Goal: Task Accomplishment & Management: Use online tool/utility

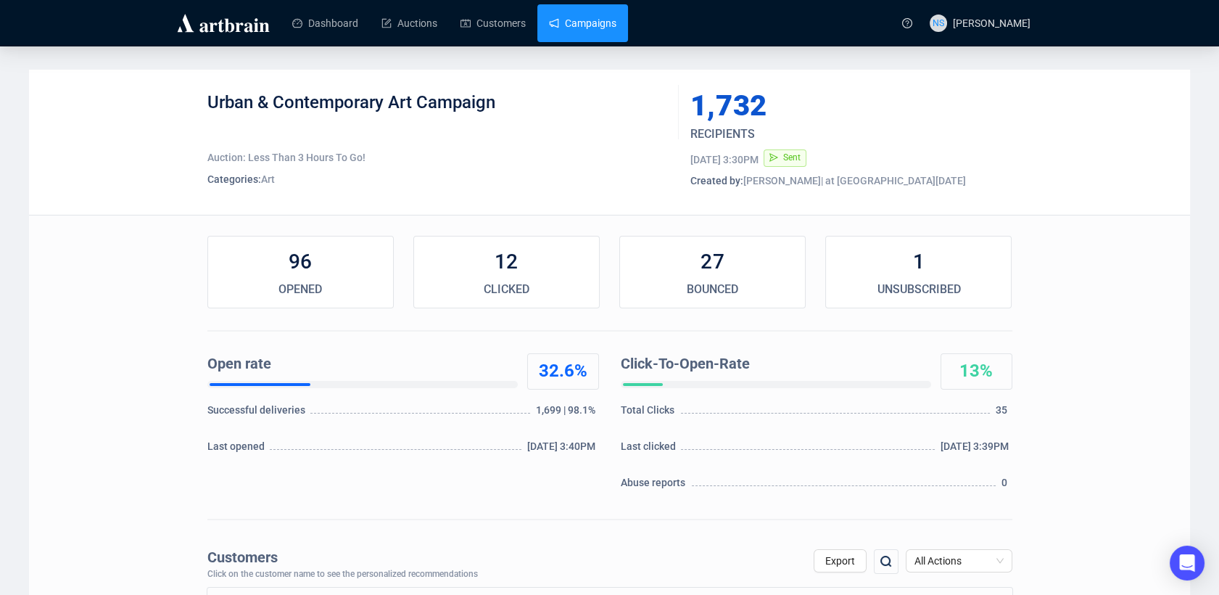
click at [591, 15] on link "Campaigns" at bounding box center [582, 23] width 67 height 38
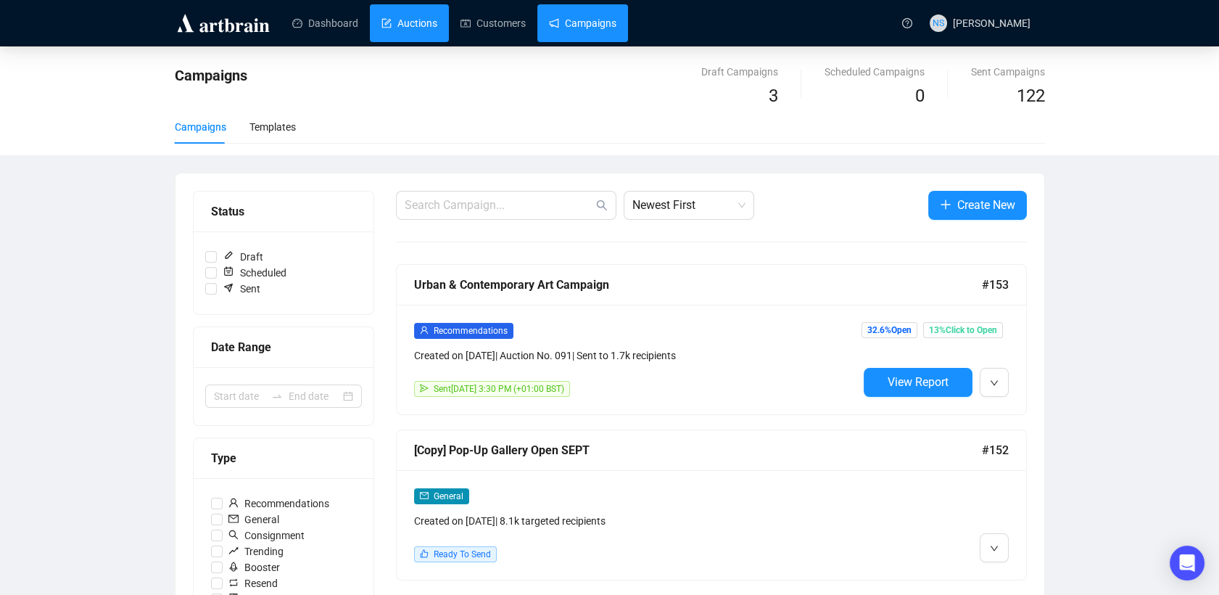
click at [381, 34] on link "Auctions" at bounding box center [409, 23] width 56 height 38
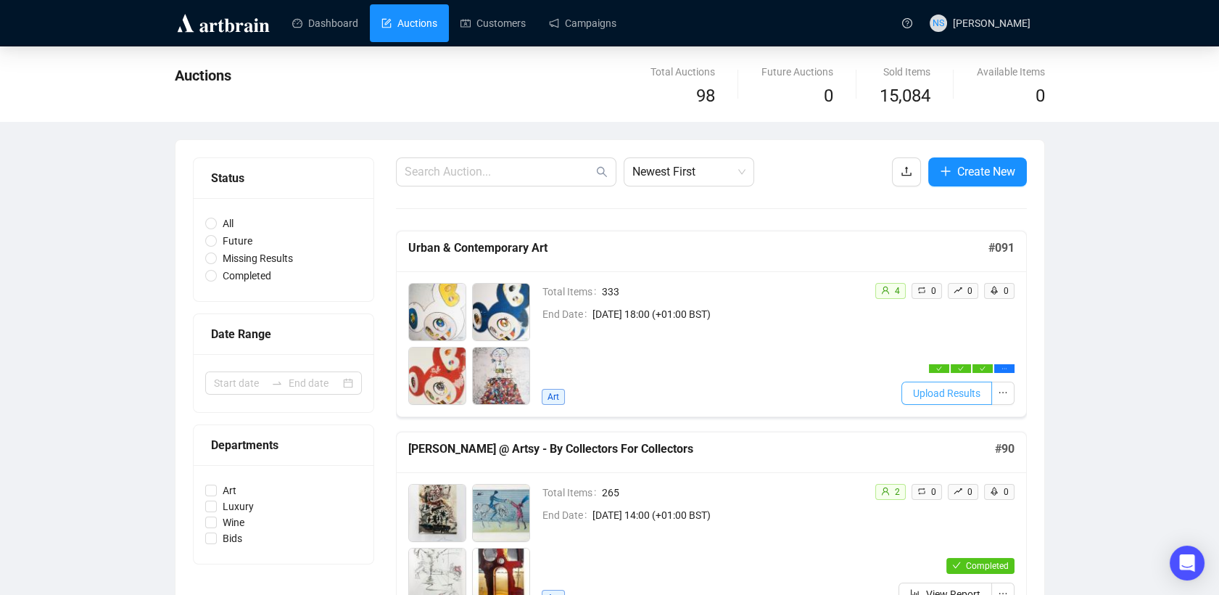
click at [972, 392] on span "Upload Results" at bounding box center [946, 393] width 67 height 16
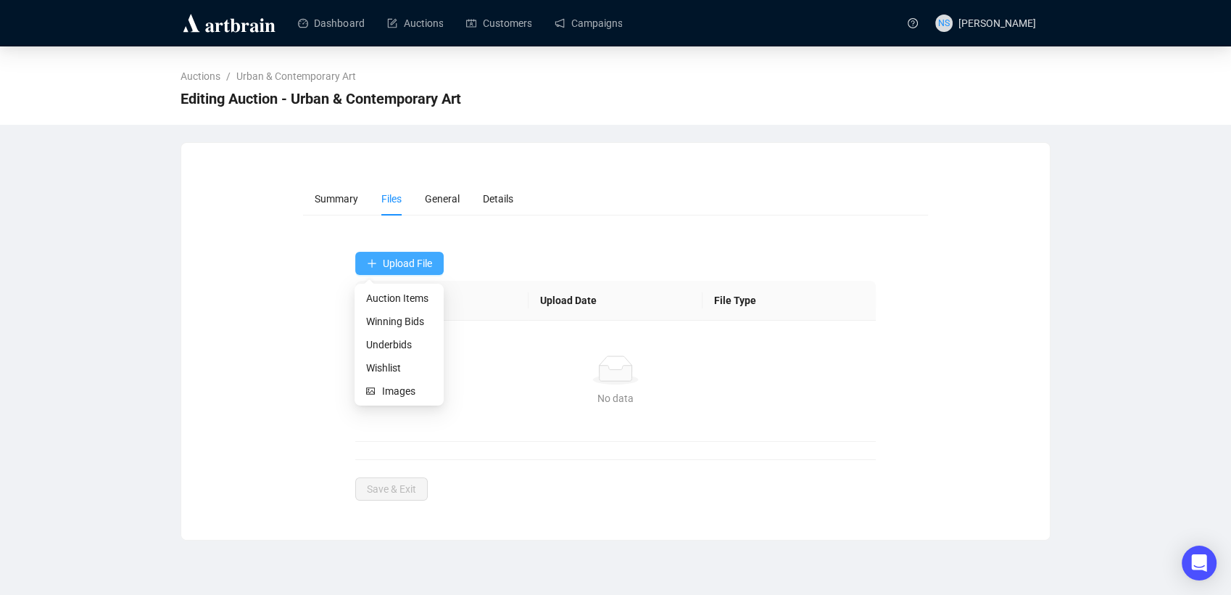
click at [395, 267] on span "Upload File" at bounding box center [407, 263] width 49 height 12
click at [386, 323] on span "Winning Bids" at bounding box center [399, 321] width 66 height 16
click at [355, 269] on button "Upload File" at bounding box center [399, 263] width 88 height 23
click at [408, 236] on form "Summary Files General Details Upload File Name Upload Date File Type No data No…" at bounding box center [616, 341] width 626 height 318
click at [397, 262] on span "Upload File" at bounding box center [407, 263] width 49 height 12
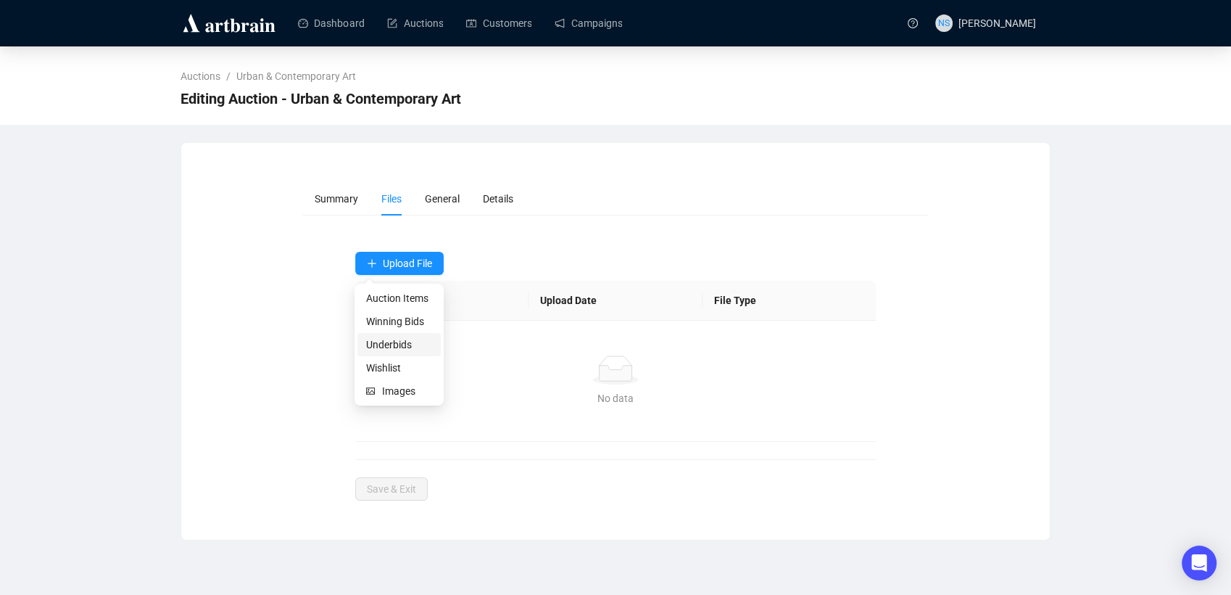
click at [400, 344] on span "Underbids" at bounding box center [399, 345] width 66 height 16
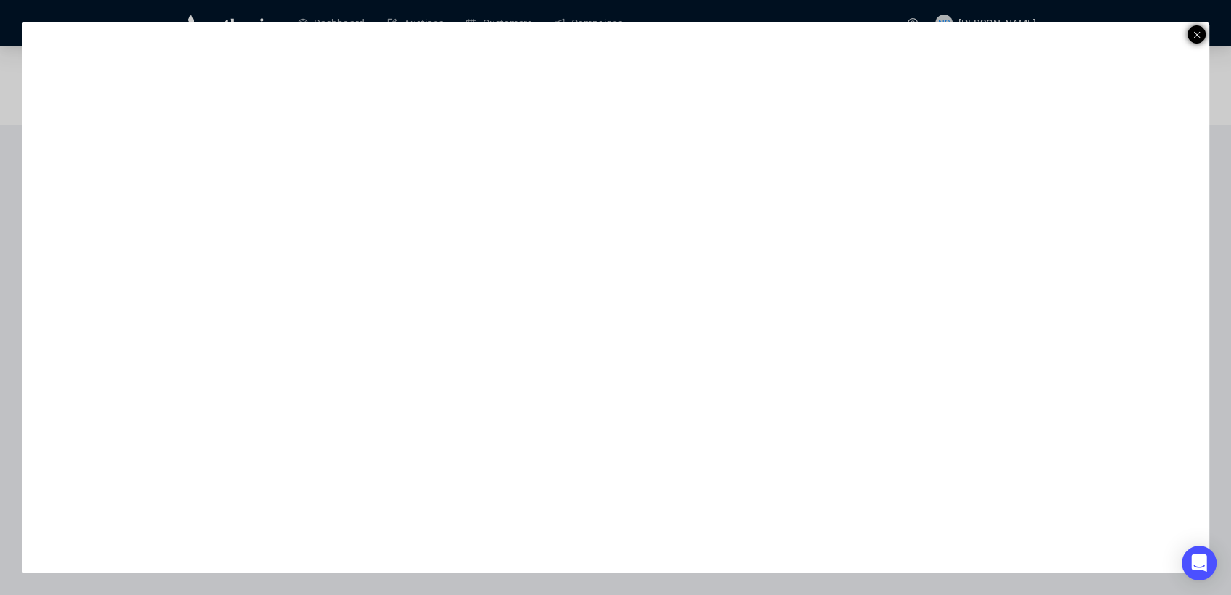
click at [1197, 31] on icon at bounding box center [1197, 34] width 7 height 17
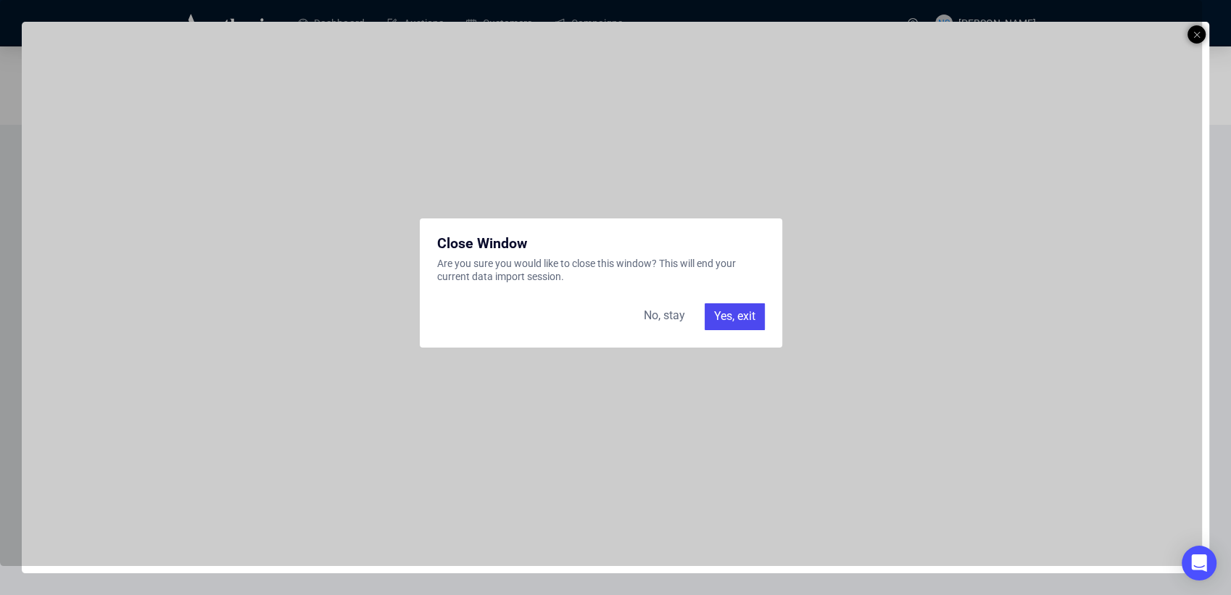
click at [743, 311] on div "Yes, exit" at bounding box center [735, 316] width 60 height 26
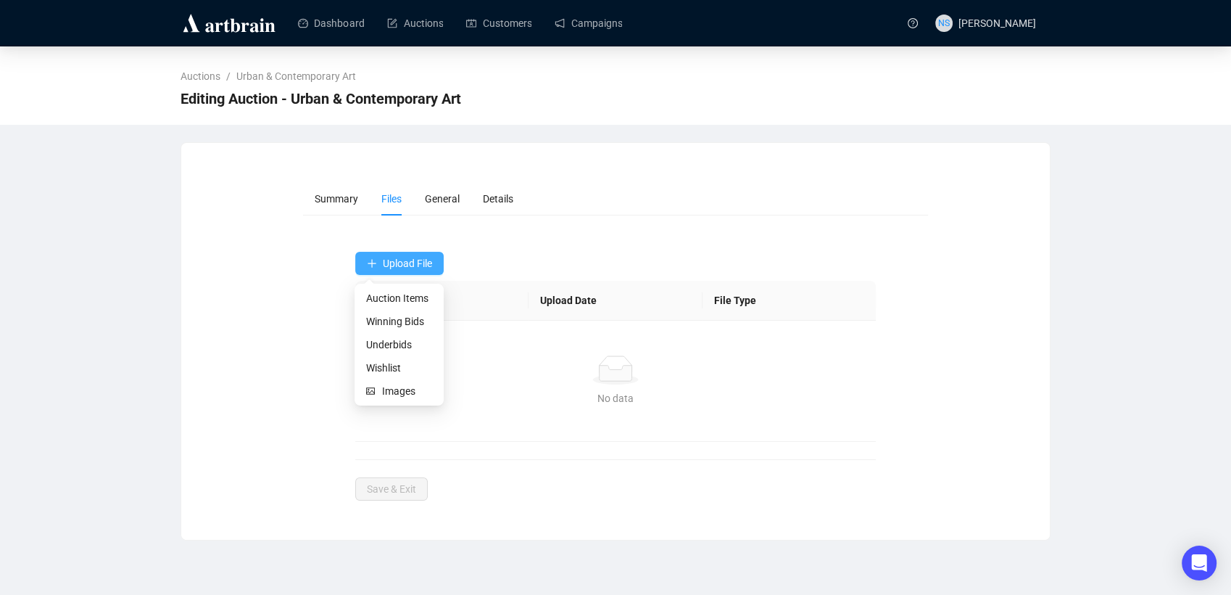
click at [371, 261] on icon "plus" at bounding box center [371, 263] width 1 height 8
click at [394, 337] on span "Underbids" at bounding box center [399, 345] width 66 height 16
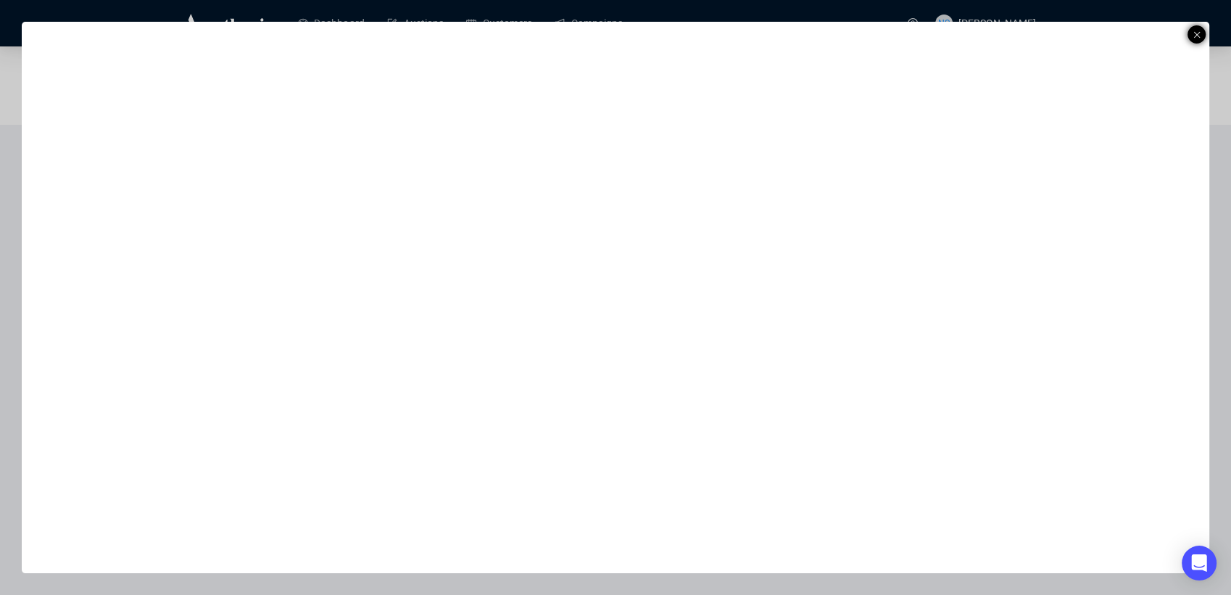
click at [1194, 32] on icon at bounding box center [1197, 34] width 7 height 17
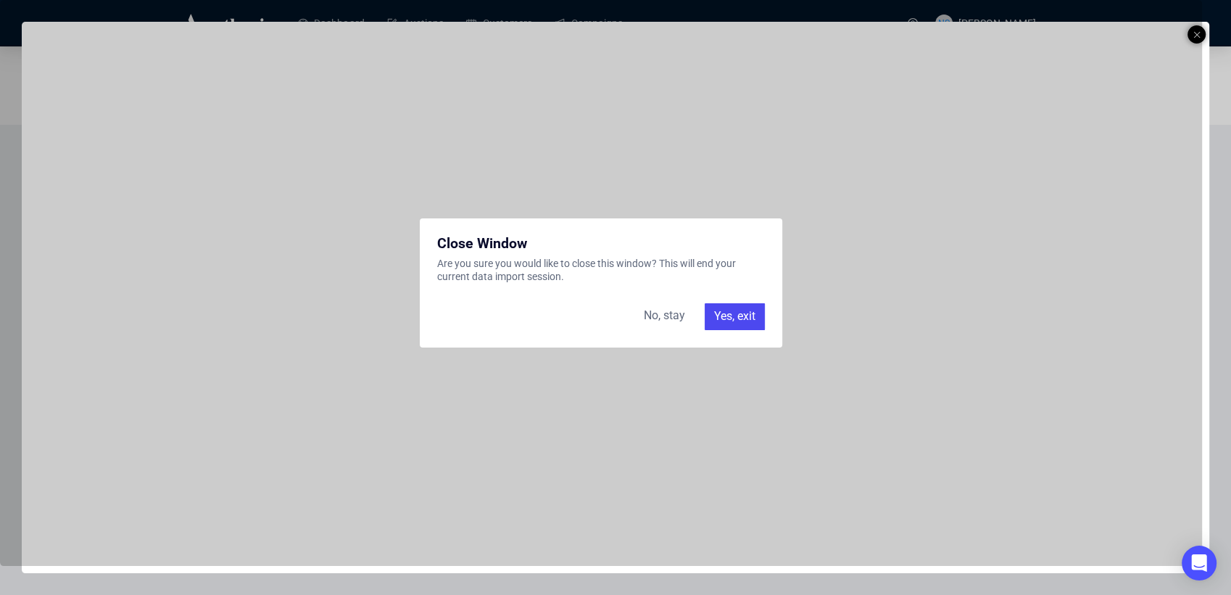
click at [723, 316] on div "Yes, exit" at bounding box center [735, 316] width 60 height 26
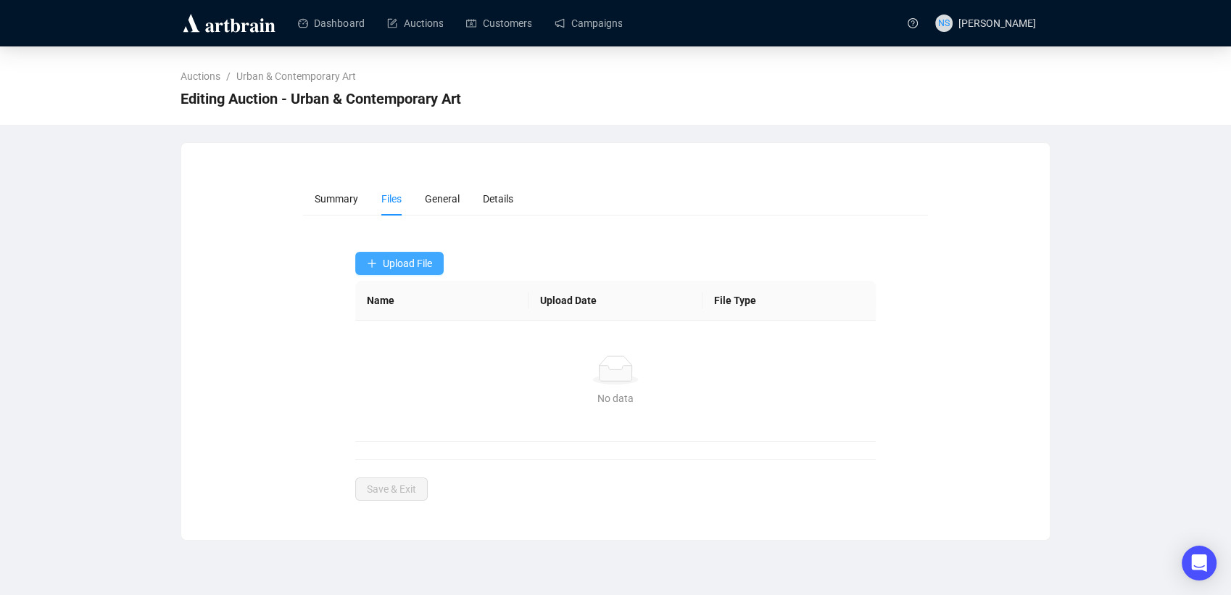
click at [408, 257] on span "Upload File" at bounding box center [407, 263] width 49 height 12
click at [400, 342] on span "Underbids" at bounding box center [399, 345] width 66 height 16
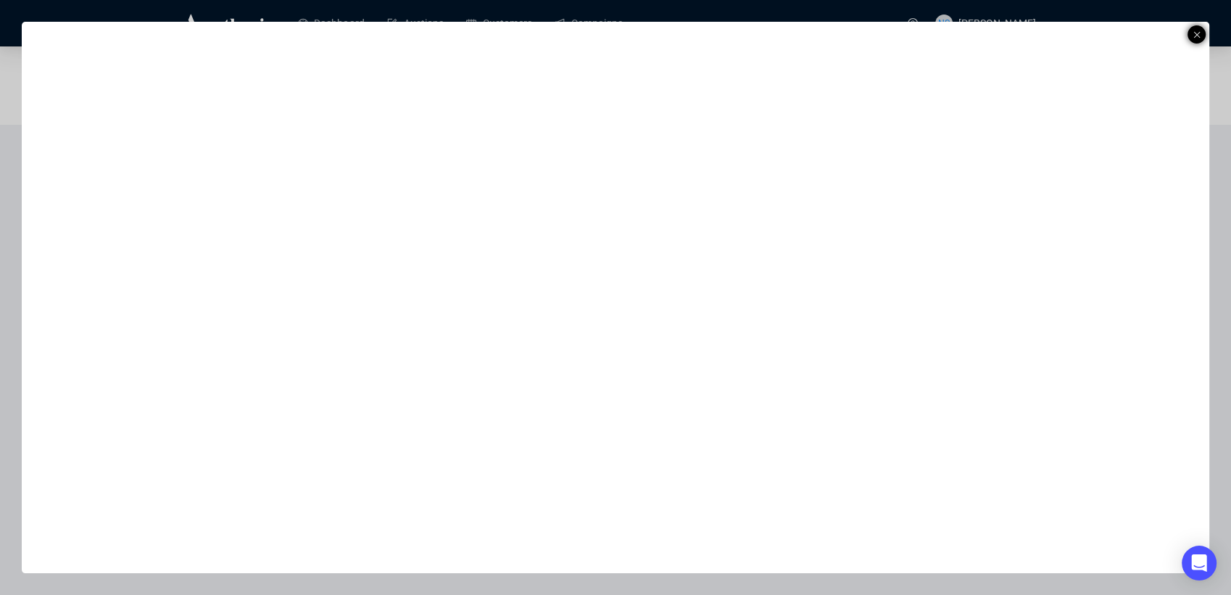
click at [1196, 38] on icon at bounding box center [1197, 34] width 7 height 17
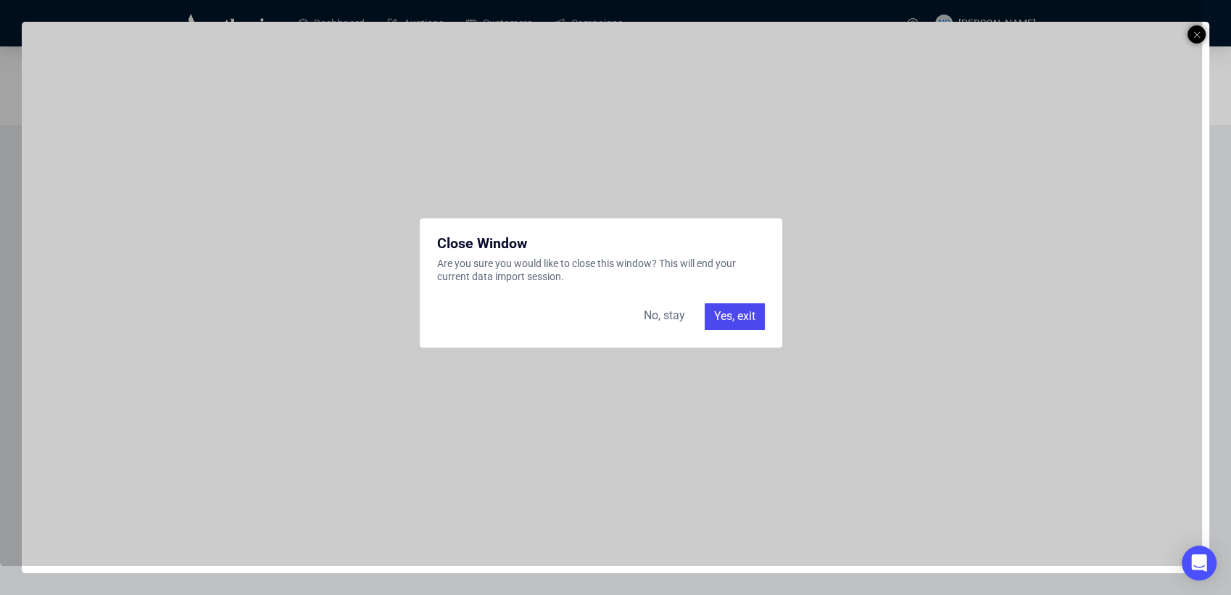
click at [725, 323] on div "Yes, exit" at bounding box center [735, 316] width 60 height 26
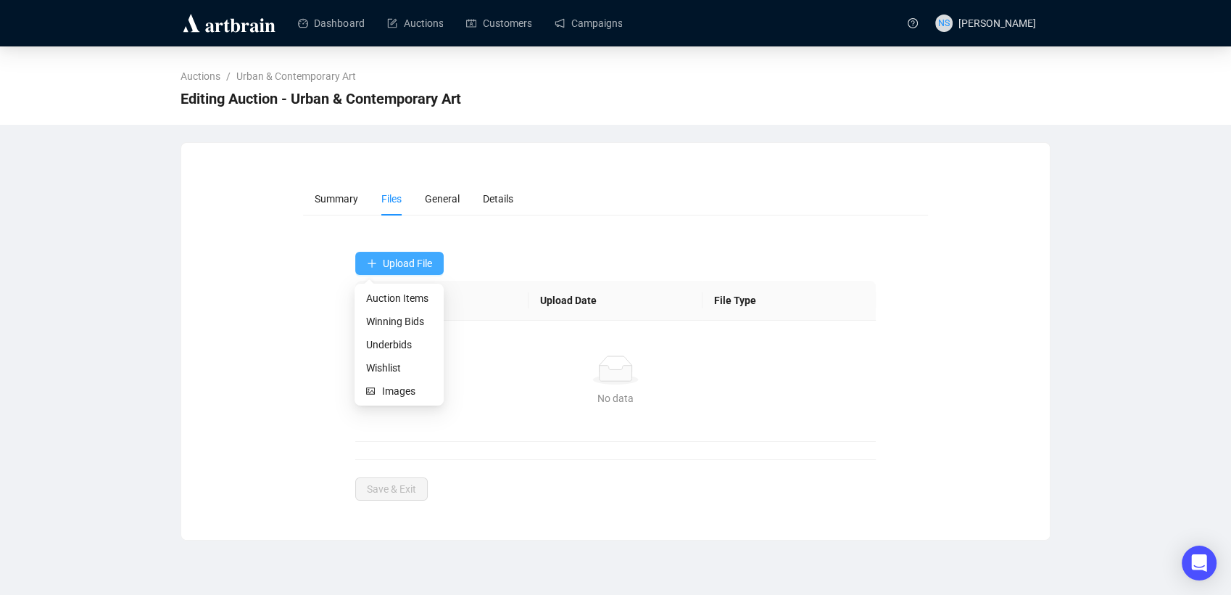
click at [383, 262] on span "Upload File" at bounding box center [407, 263] width 49 height 12
click at [426, 319] on span "Winning Bids" at bounding box center [399, 321] width 66 height 16
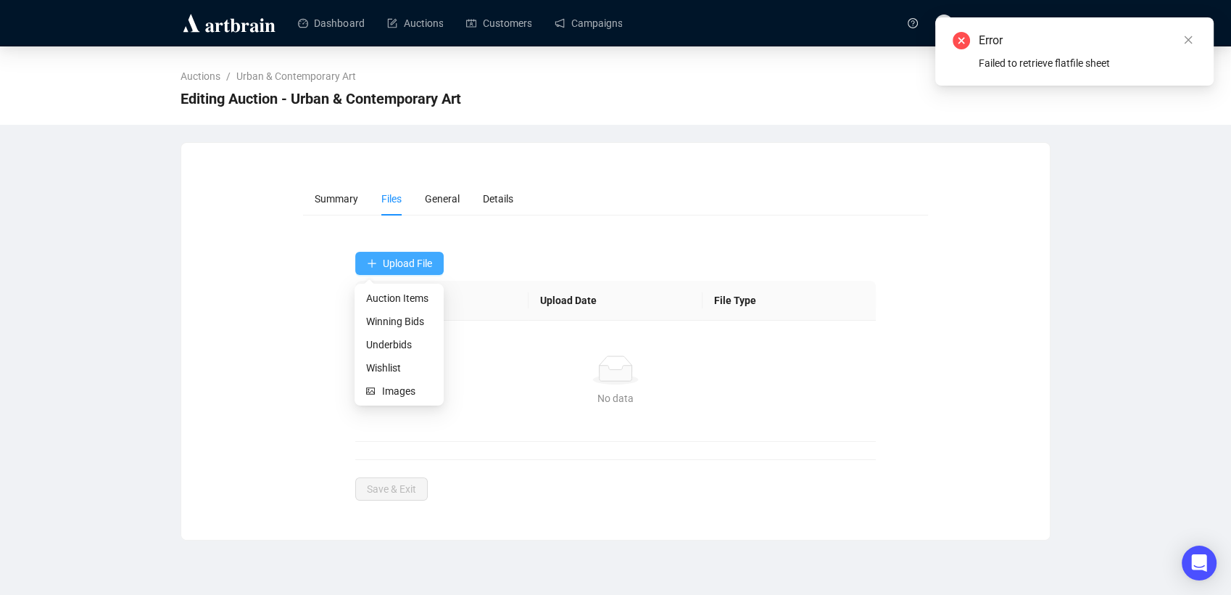
click at [366, 254] on button "Upload File" at bounding box center [399, 263] width 88 height 23
click at [372, 331] on li "Winning Bids" at bounding box center [399, 321] width 83 height 23
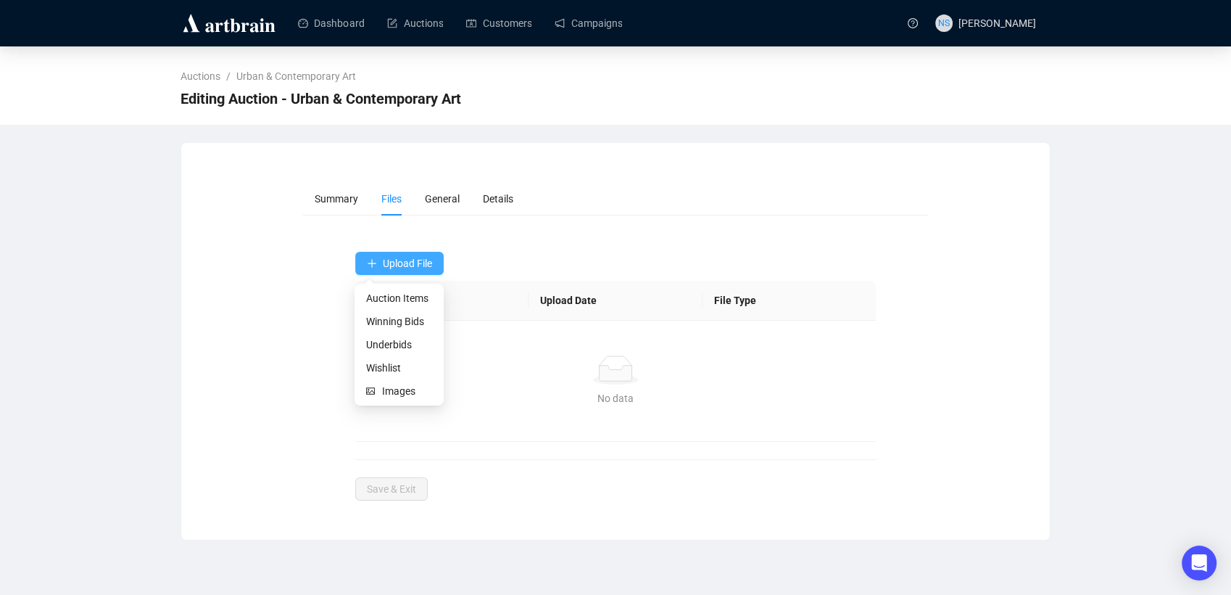
click at [413, 264] on span "Upload File" at bounding box center [407, 263] width 49 height 12
click at [412, 326] on span "Winning Bids" at bounding box center [399, 321] width 66 height 16
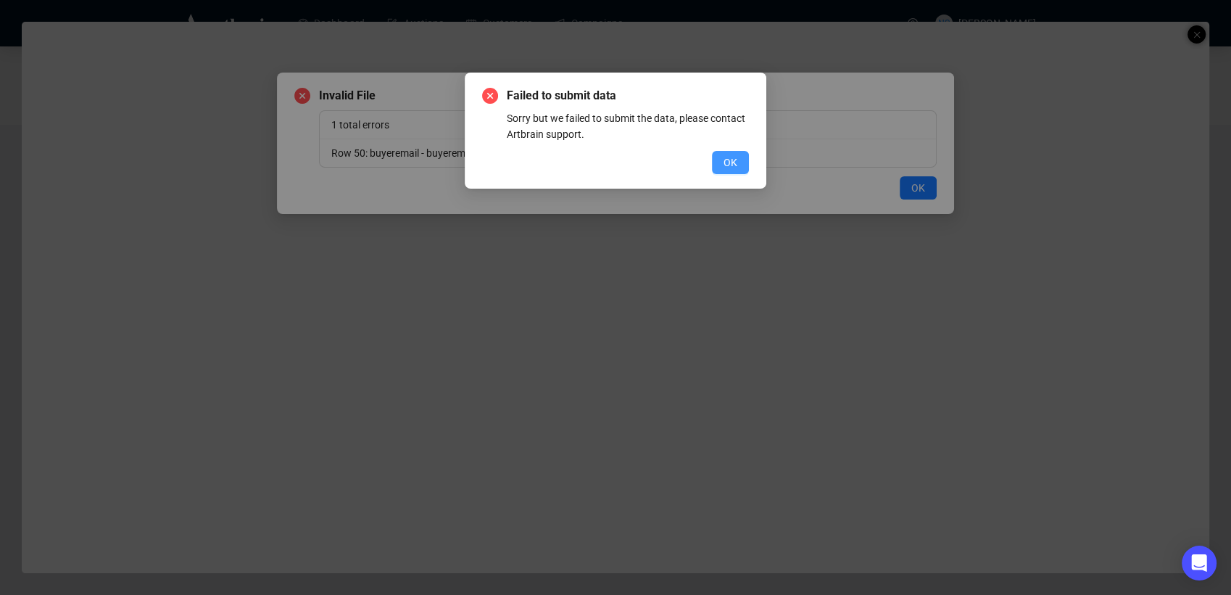
click at [732, 153] on button "OK" at bounding box center [730, 162] width 37 height 23
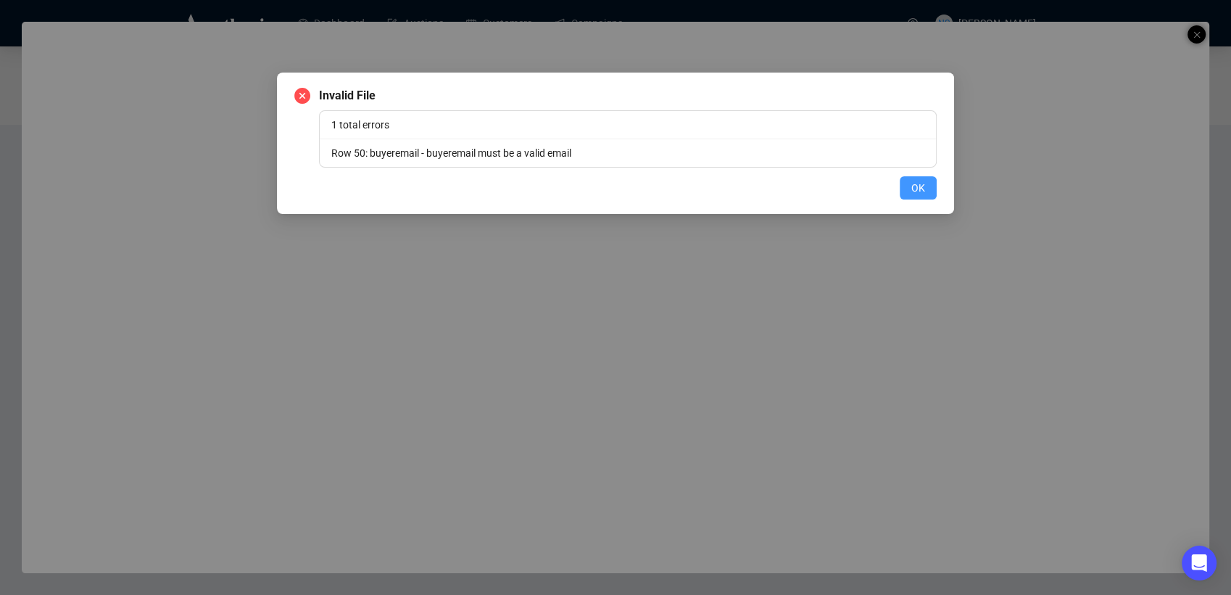
click at [927, 190] on button "OK" at bounding box center [918, 187] width 37 height 23
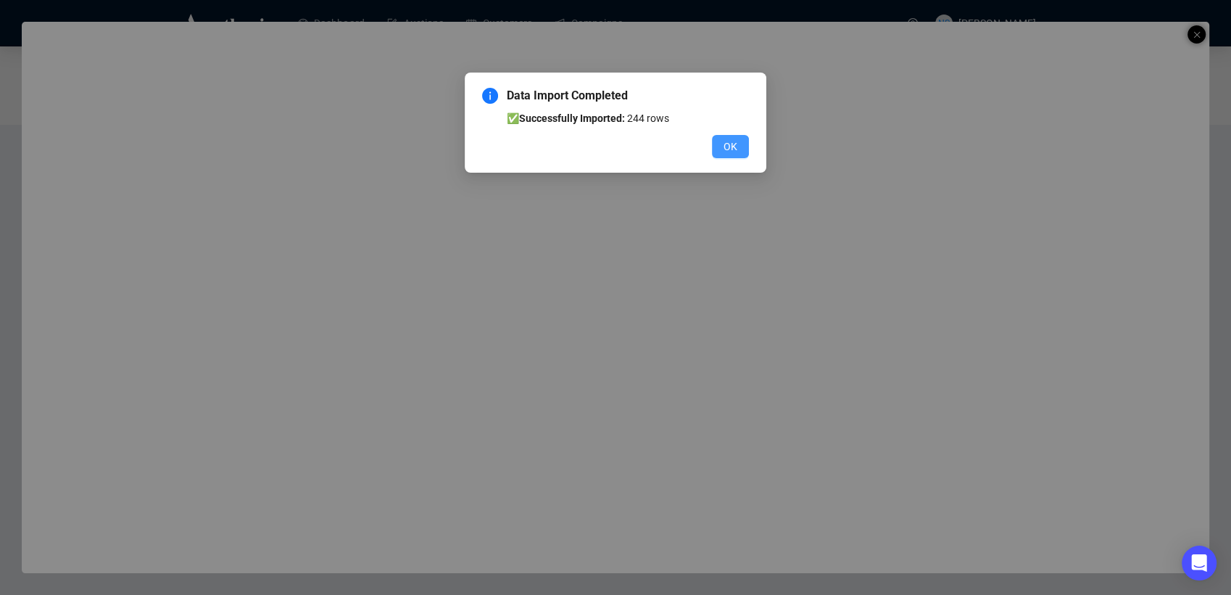
click at [743, 139] on button "OK" at bounding box center [730, 146] width 37 height 23
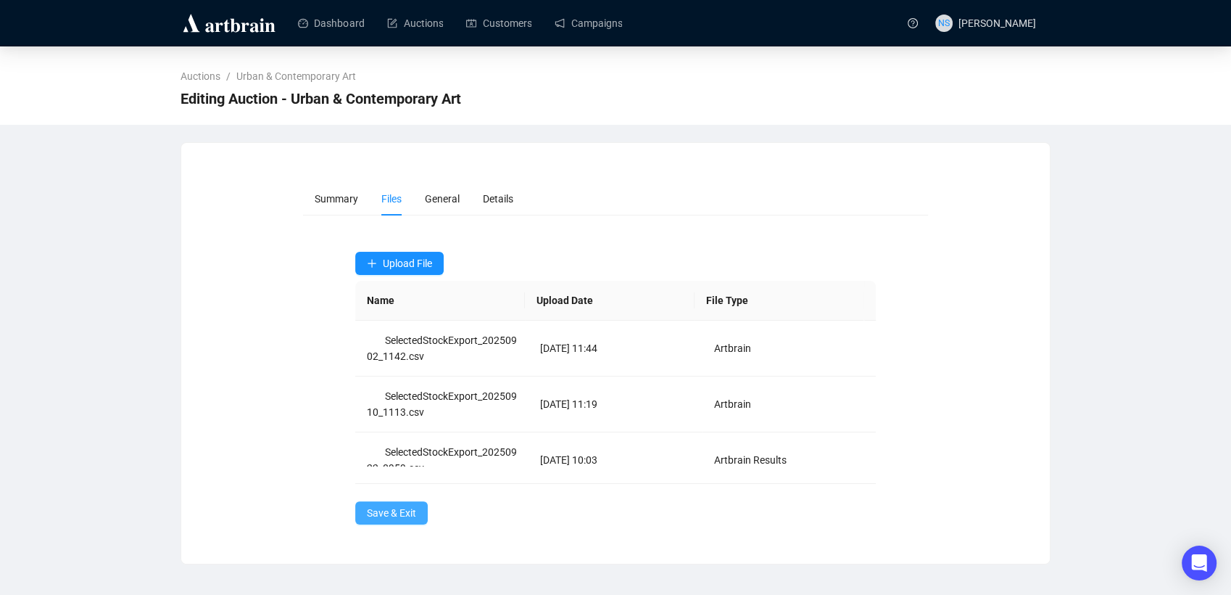
click at [389, 509] on span "Save & Exit" at bounding box center [391, 513] width 49 height 16
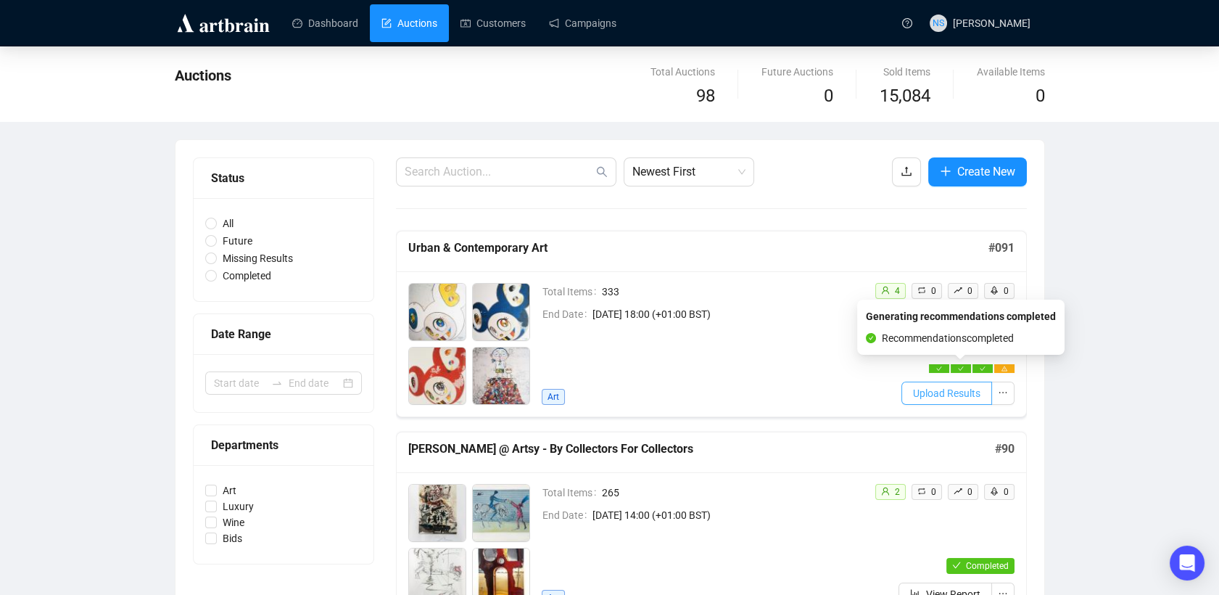
click at [962, 397] on span "Upload Results" at bounding box center [946, 393] width 67 height 16
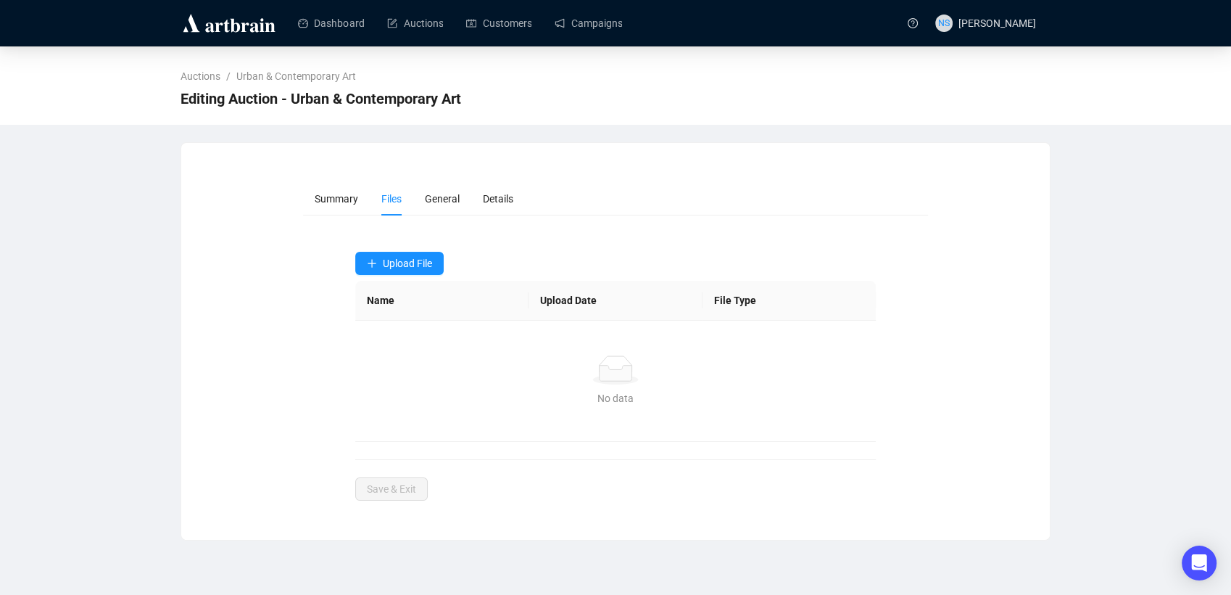
click at [419, 276] on div "Upload File Name Upload Date File Type No data No data" at bounding box center [615, 347] width 521 height 190
click at [403, 260] on span "Upload File" at bounding box center [407, 263] width 49 height 12
click at [395, 350] on span "Underbids" at bounding box center [399, 345] width 66 height 16
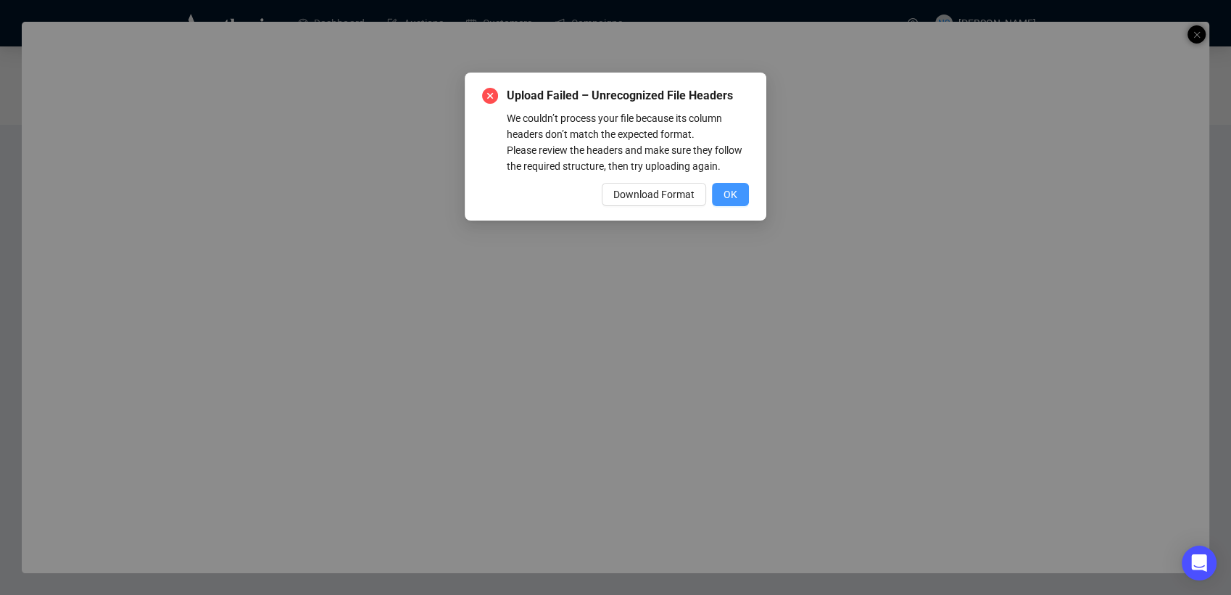
click at [737, 189] on span "OK" at bounding box center [731, 194] width 14 height 16
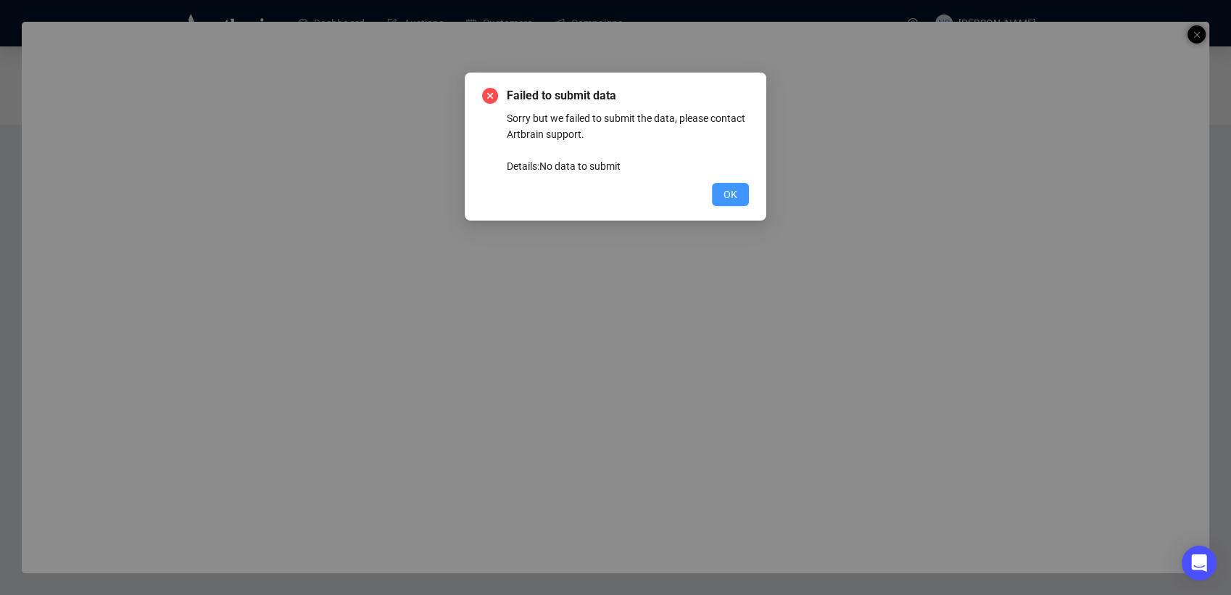
click at [718, 194] on button "OK" at bounding box center [730, 194] width 37 height 23
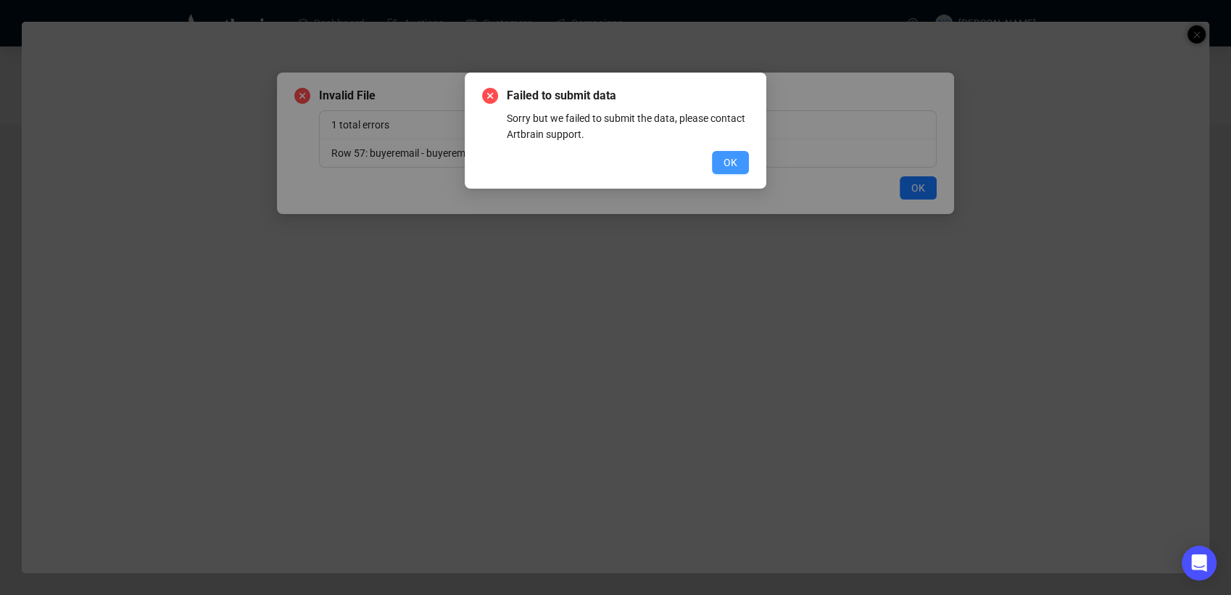
click at [721, 165] on button "OK" at bounding box center [730, 162] width 37 height 23
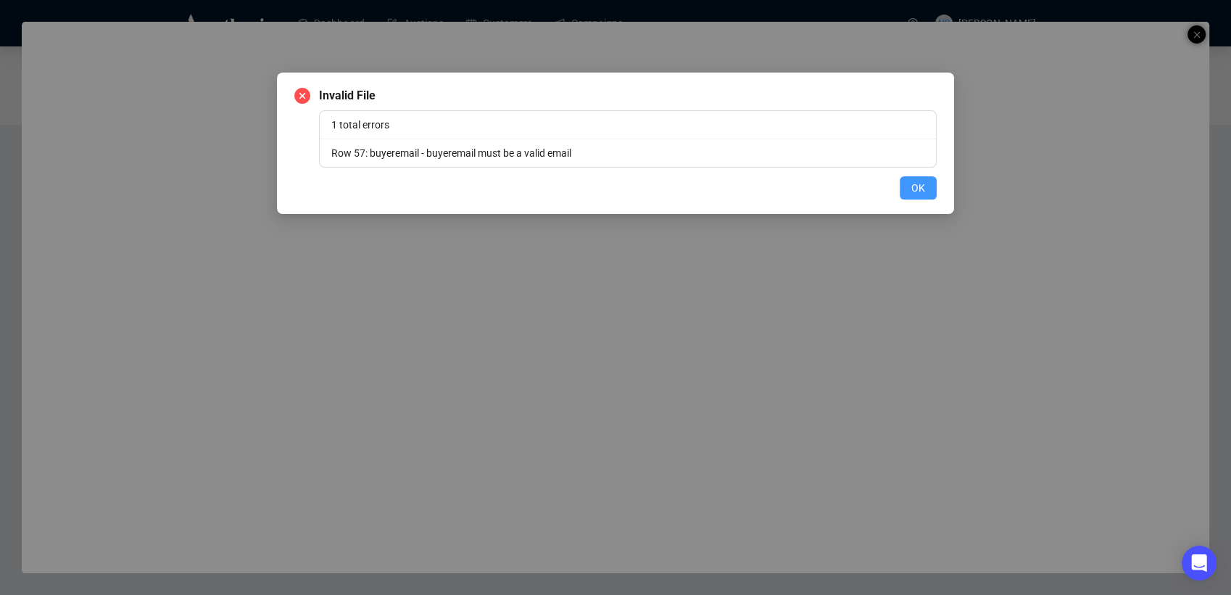
click at [918, 186] on span "OK" at bounding box center [919, 188] width 14 height 16
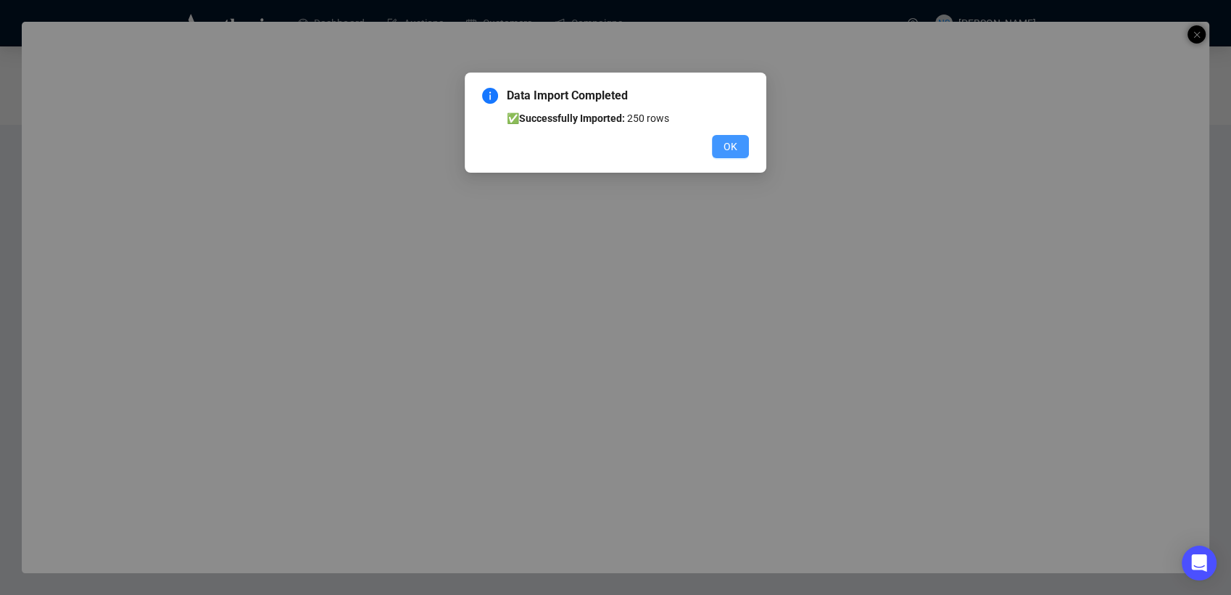
click at [722, 148] on button "OK" at bounding box center [730, 146] width 37 height 23
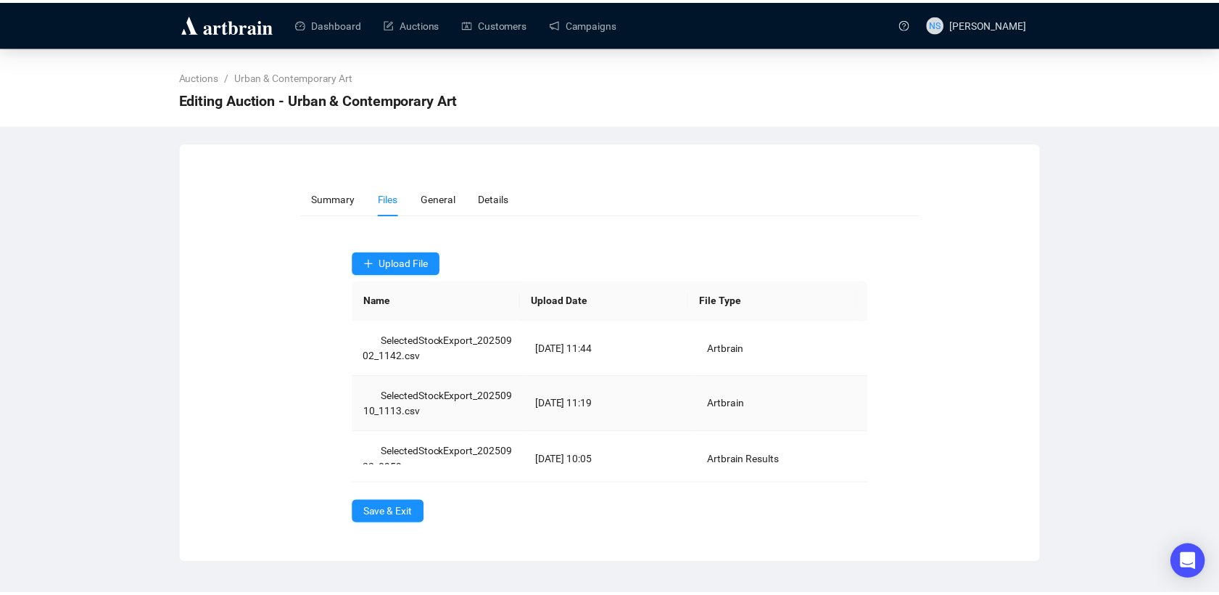
scroll to position [117, 0]
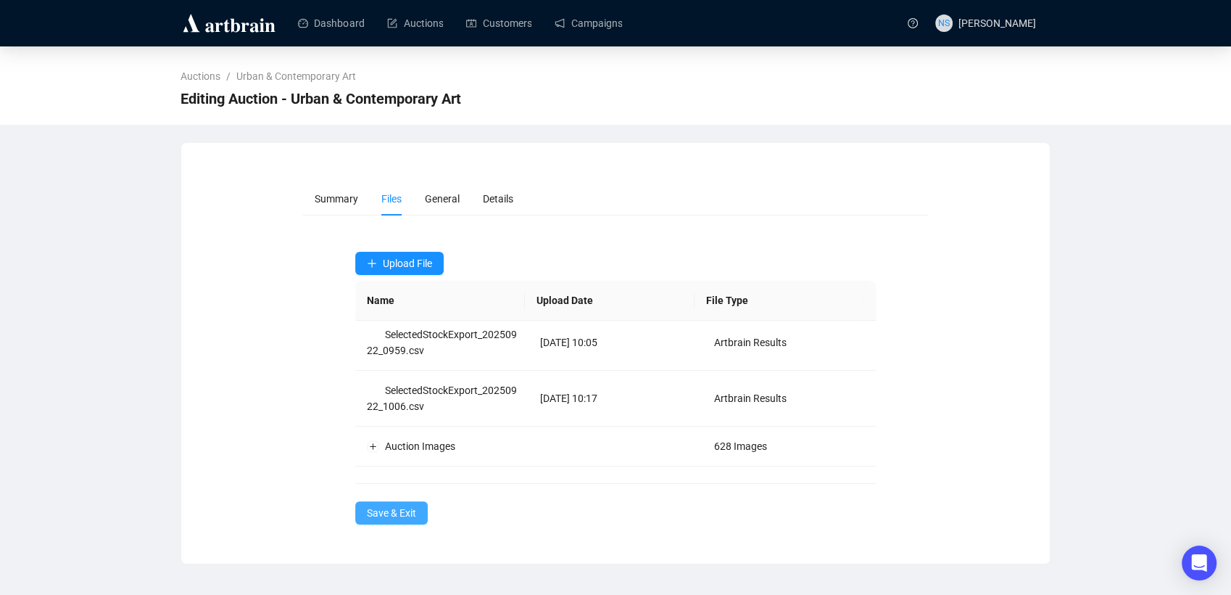
click at [411, 511] on span "Save & Exit" at bounding box center [391, 513] width 49 height 16
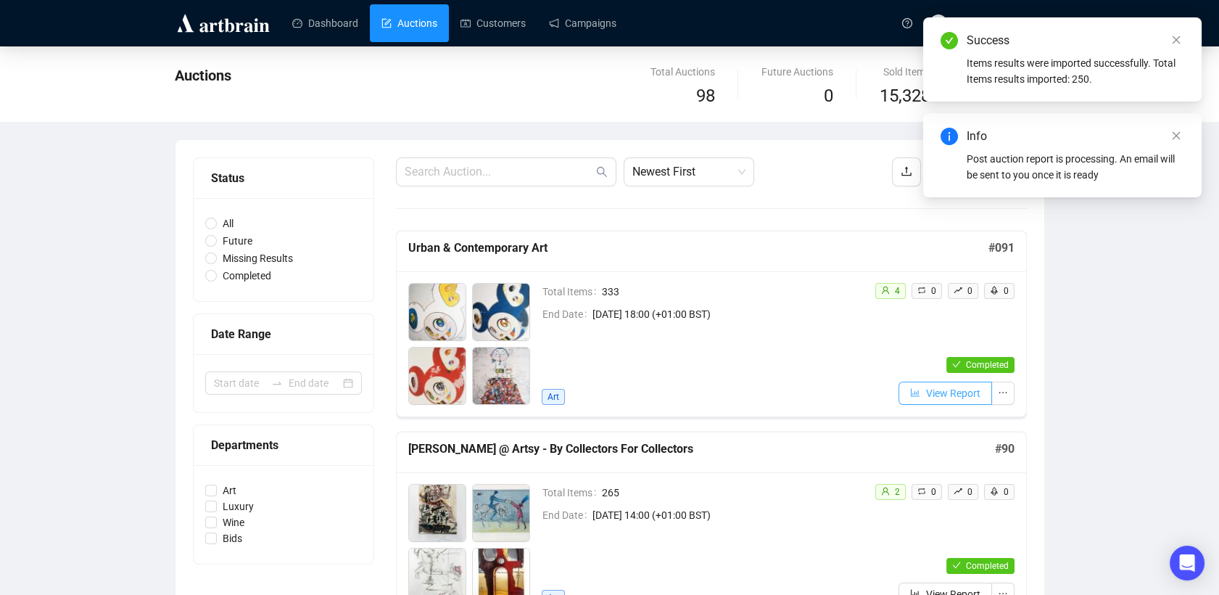
click at [928, 392] on span "View Report" at bounding box center [953, 393] width 54 height 16
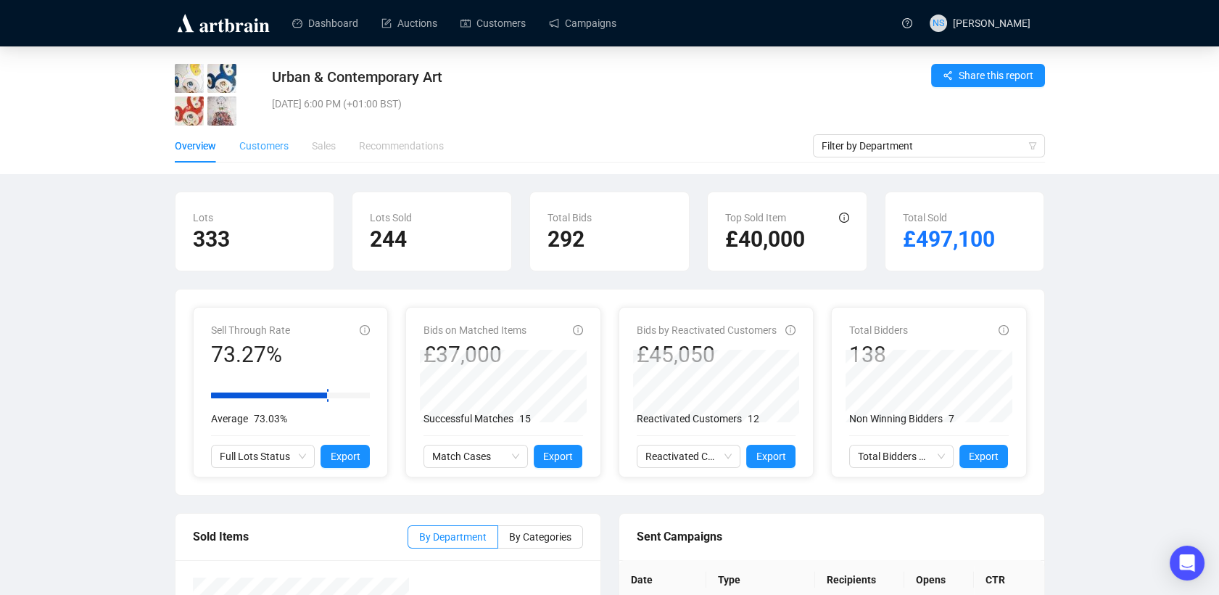
click at [251, 154] on div "Customers" at bounding box center [263, 145] width 49 height 33
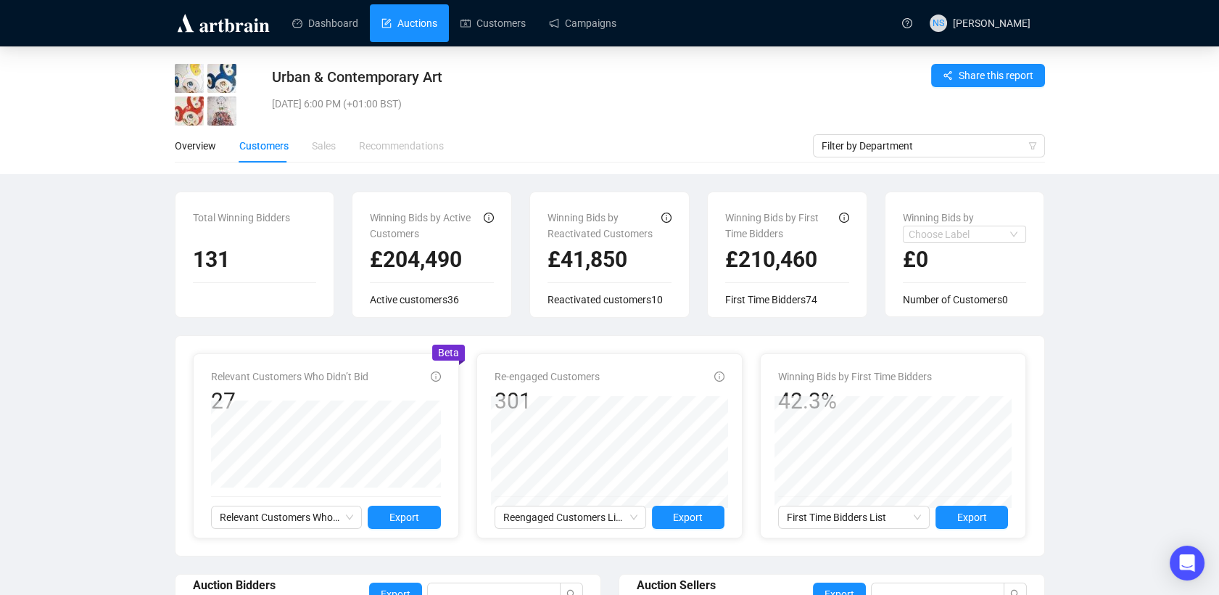
click at [422, 29] on link "Auctions" at bounding box center [409, 23] width 56 height 38
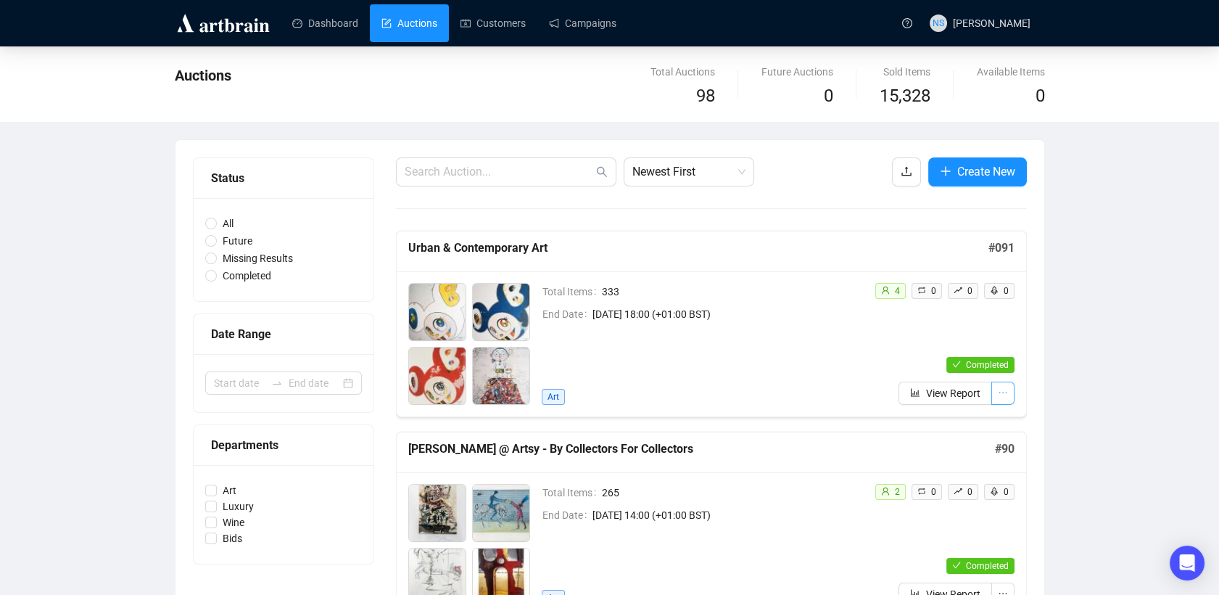
click at [1001, 387] on icon "ellipsis" at bounding box center [1003, 392] width 10 height 10
click at [568, 33] on link "Campaigns" at bounding box center [582, 23] width 67 height 38
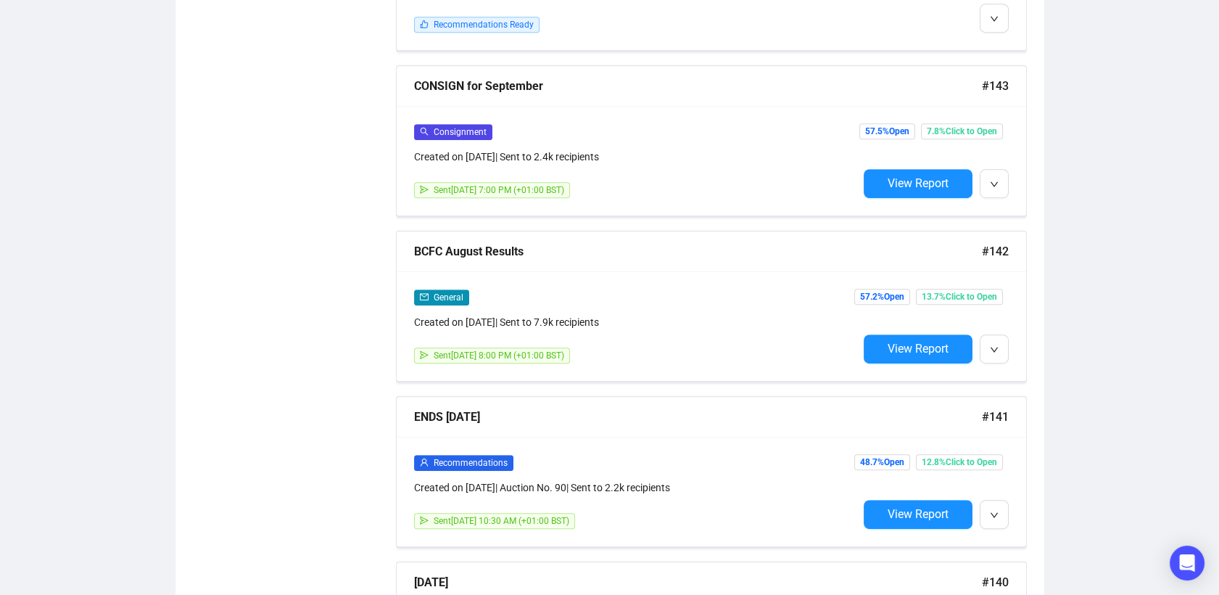
scroll to position [1853, 0]
click at [995, 344] on icon "down" at bounding box center [994, 348] width 9 height 9
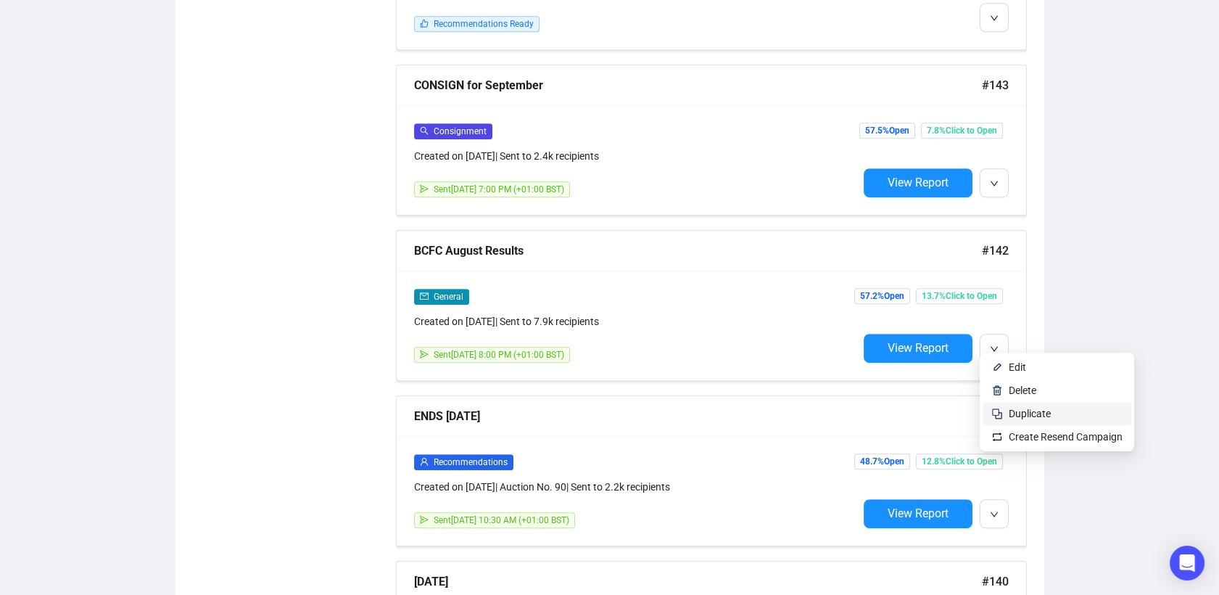
click at [1031, 415] on span "Duplicate" at bounding box center [1030, 414] width 42 height 12
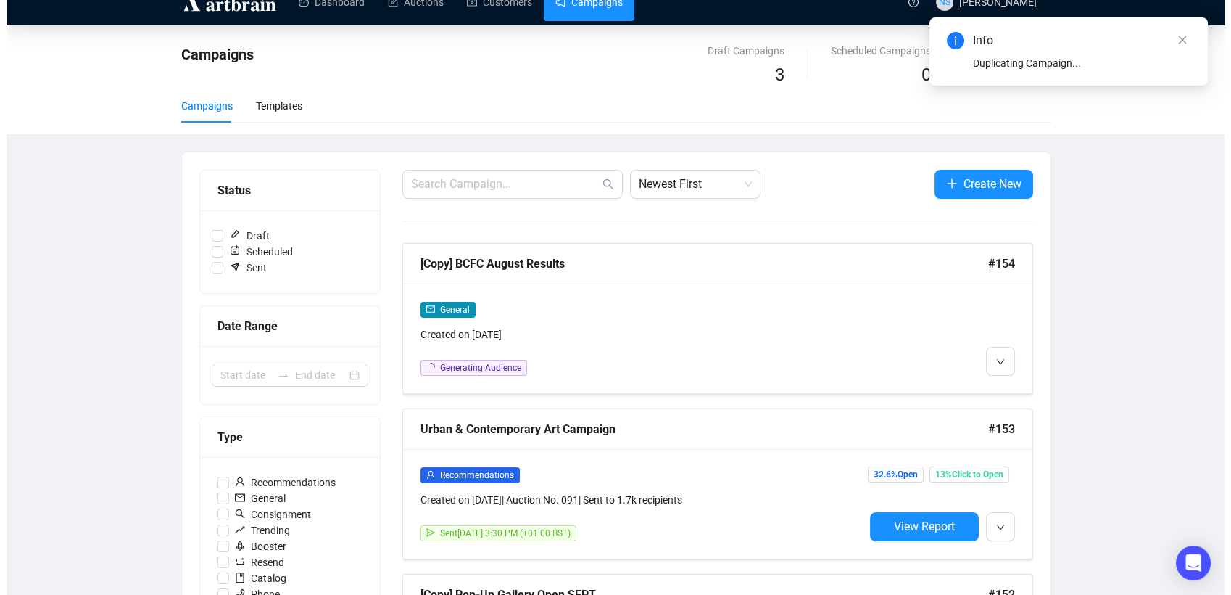
scroll to position [0, 0]
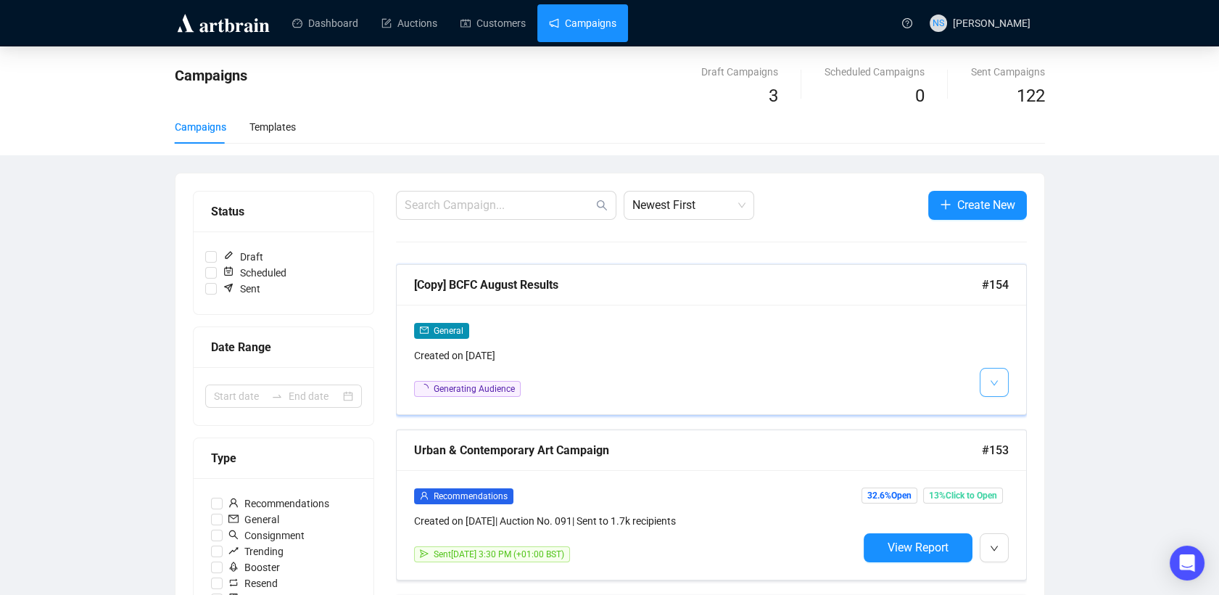
click at [985, 374] on button "button" at bounding box center [994, 382] width 29 height 29
click at [1002, 415] on img at bounding box center [997, 413] width 12 height 12
